Goal: Transaction & Acquisition: Book appointment/travel/reservation

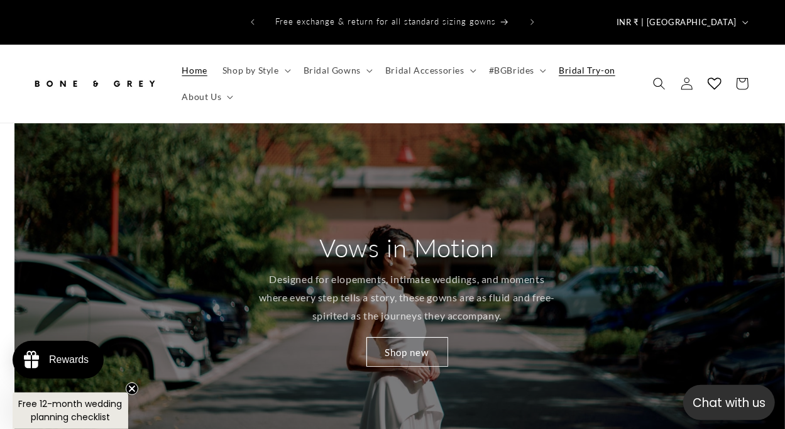
scroll to position [0, 785]
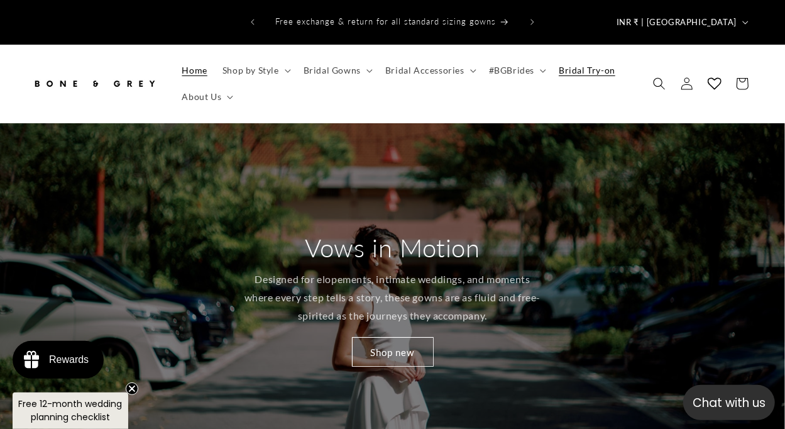
click at [590, 65] on span "Bridal Try-on" at bounding box center [587, 70] width 57 height 11
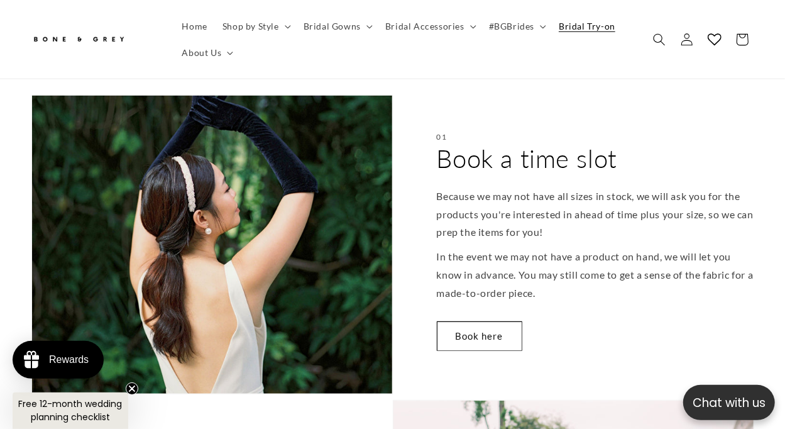
scroll to position [486, 0]
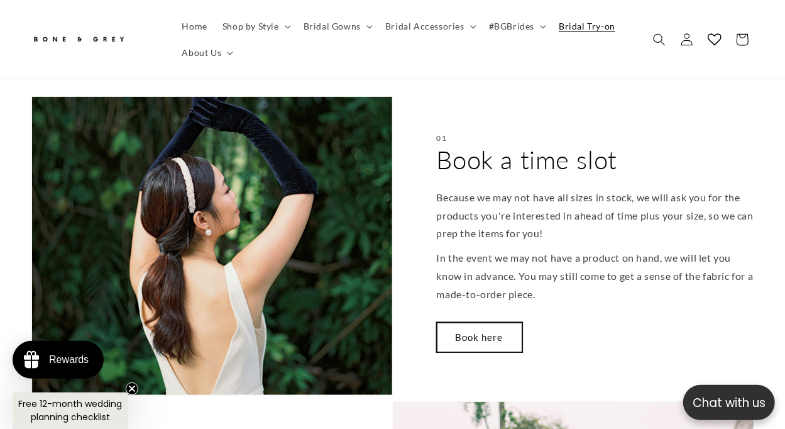
click at [467, 323] on link "Book here" at bounding box center [480, 338] width 86 height 30
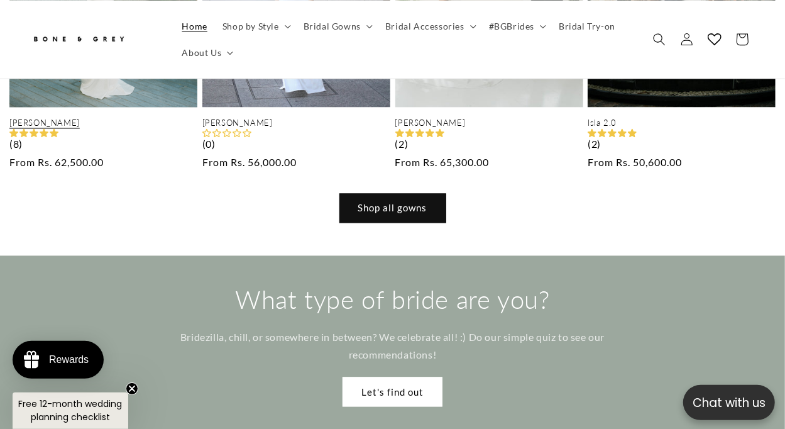
scroll to position [1192, 0]
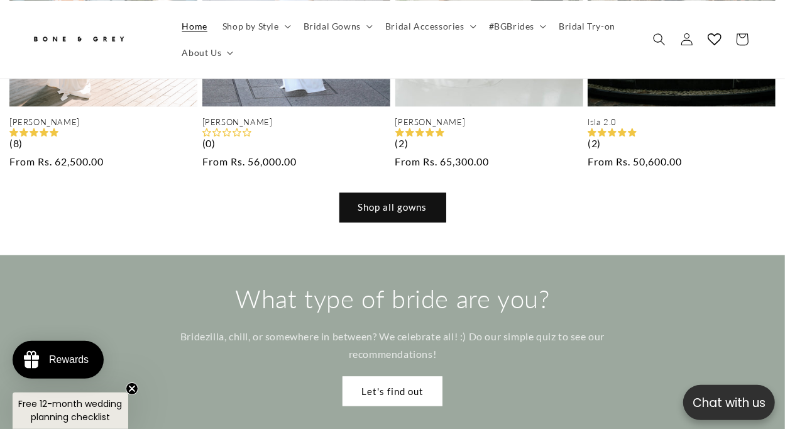
click at [176, 328] on p "Bridezilla, chill, or somewhere in between? We celebrate all! :) Do our simple …" at bounding box center [393, 346] width 491 height 36
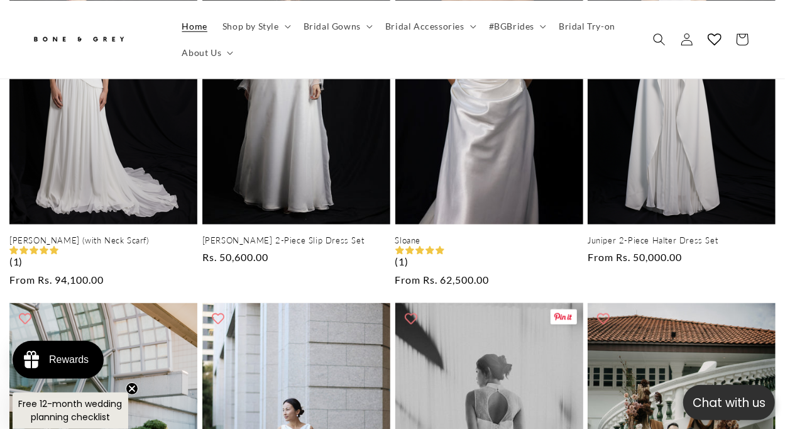
scroll to position [0, 0]
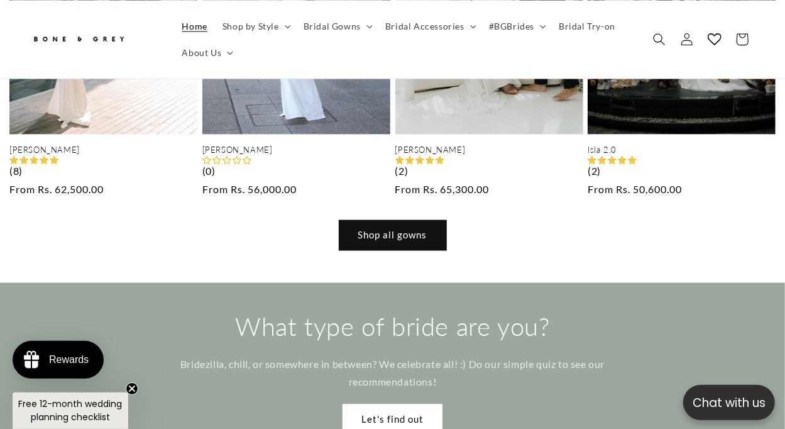
click at [382, 221] on link "Shop all gowns" at bounding box center [393, 236] width 107 height 30
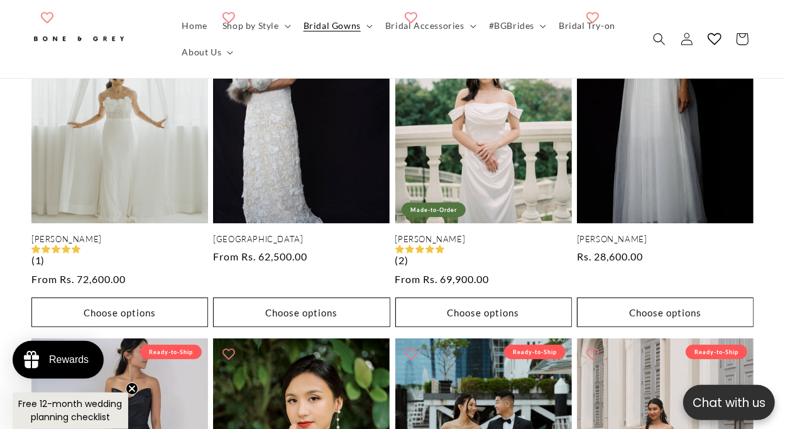
scroll to position [2511, 0]
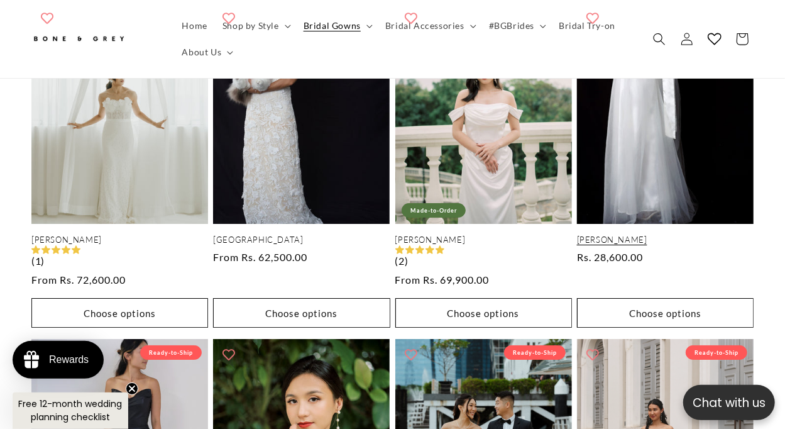
click at [650, 235] on link "Riley" at bounding box center [665, 240] width 177 height 11
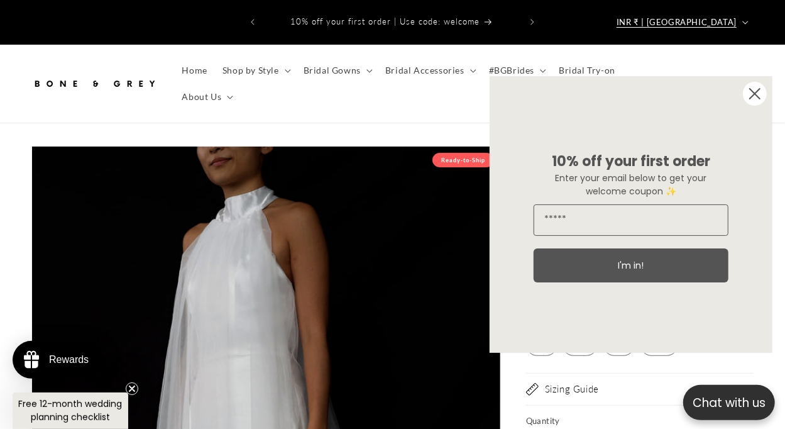
click at [702, 19] on span "INR ₹ | [GEOGRAPHIC_DATA]" at bounding box center [677, 22] width 120 height 13
click at [747, 84] on circle "Close dialog" at bounding box center [755, 94] width 24 height 24
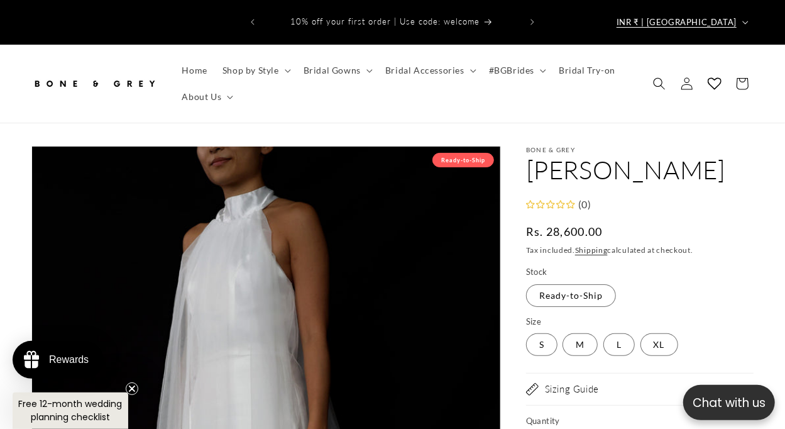
click at [709, 25] on button "INR ₹ | India" at bounding box center [681, 22] width 145 height 24
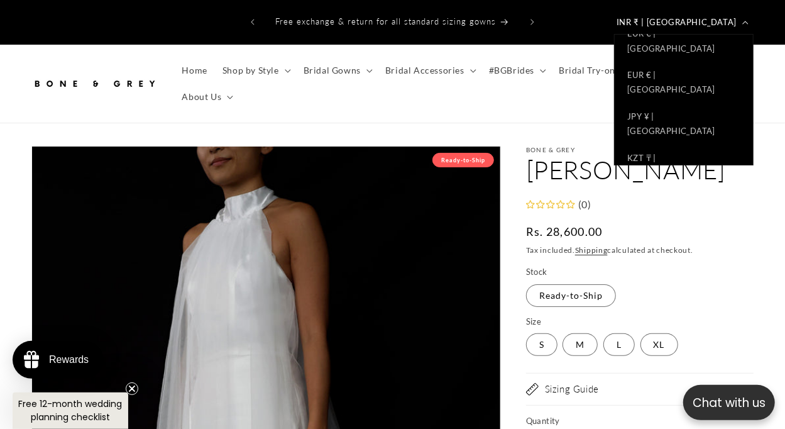
scroll to position [404, 0]
click at [667, 352] on link "SGD $ | Singapore" at bounding box center [684, 373] width 138 height 42
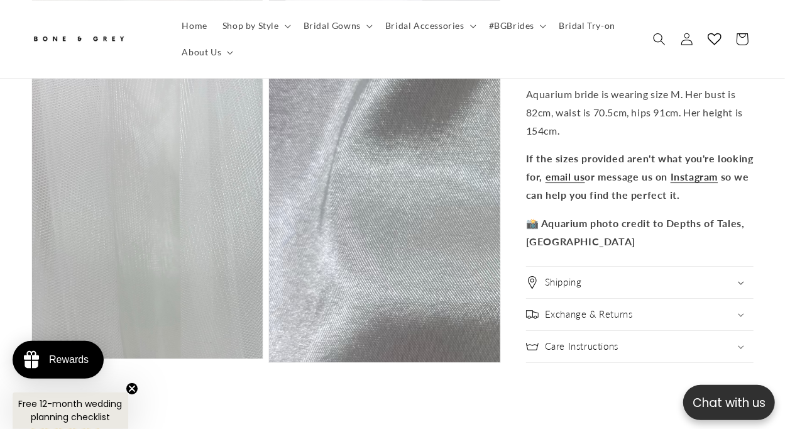
scroll to position [2330, 0]
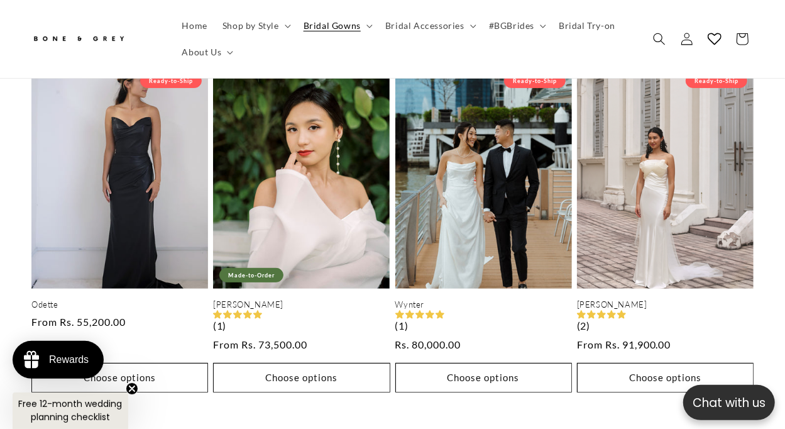
scroll to position [2920, 0]
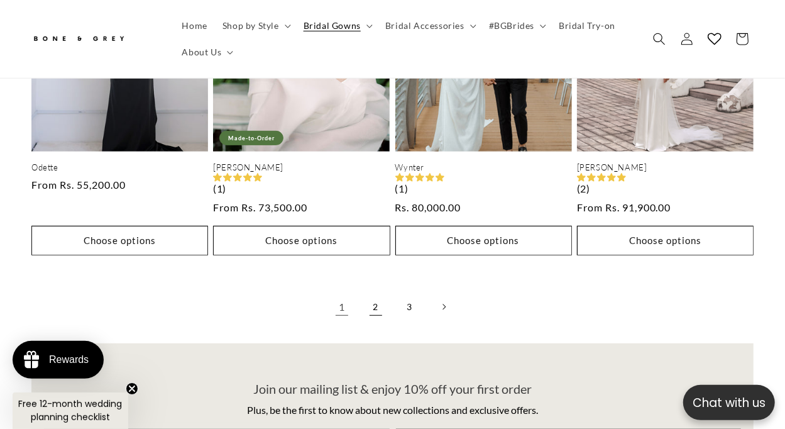
click at [375, 293] on link "2" at bounding box center [376, 307] width 28 height 28
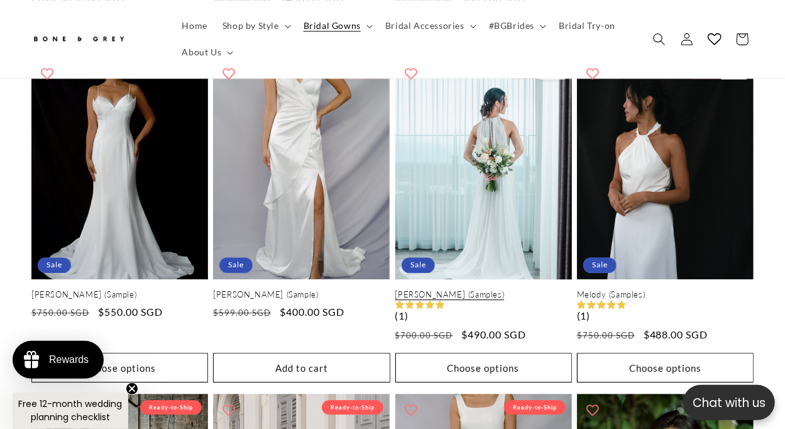
click at [474, 289] on link "Elise (Samples)" at bounding box center [484, 294] width 177 height 11
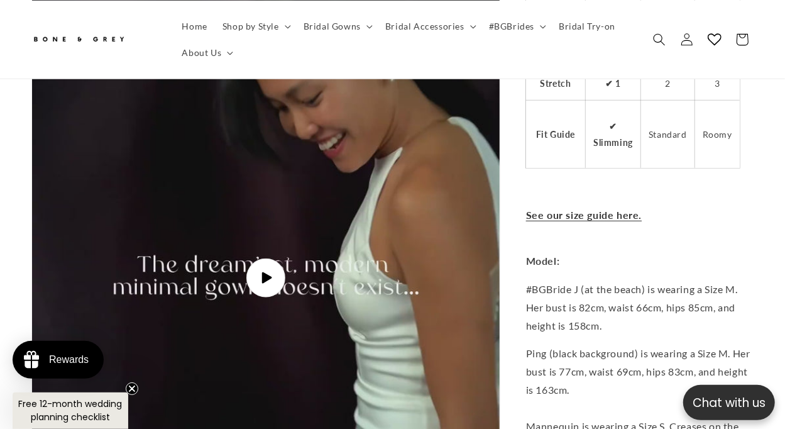
scroll to position [3197, 0]
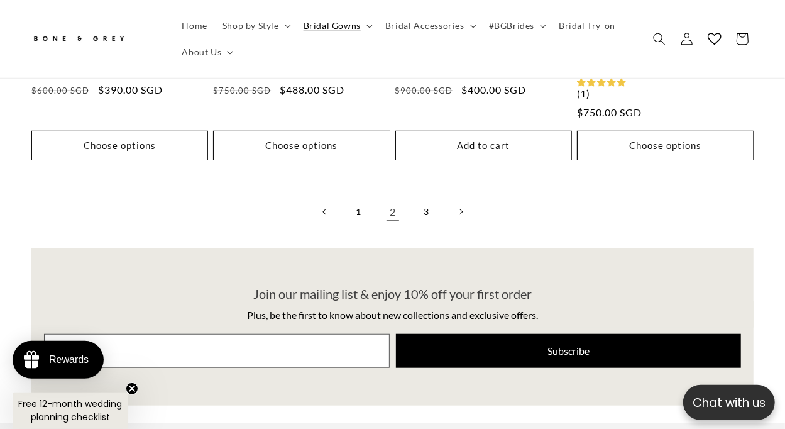
scroll to position [3041, 0]
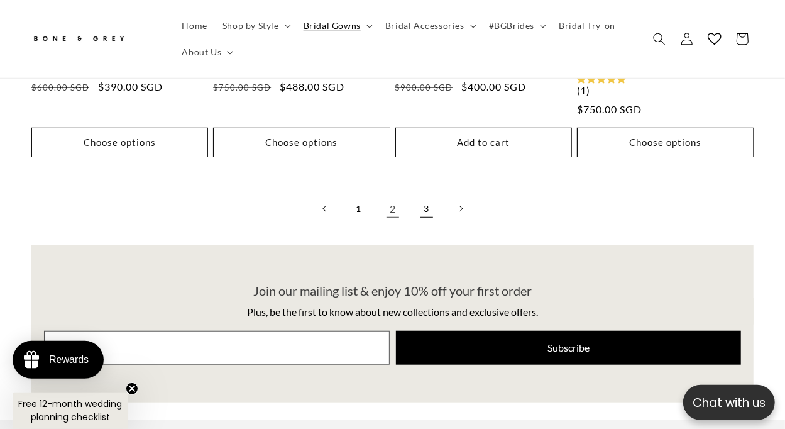
click at [425, 200] on link "3" at bounding box center [427, 209] width 28 height 28
